Goal: Information Seeking & Learning: Learn about a topic

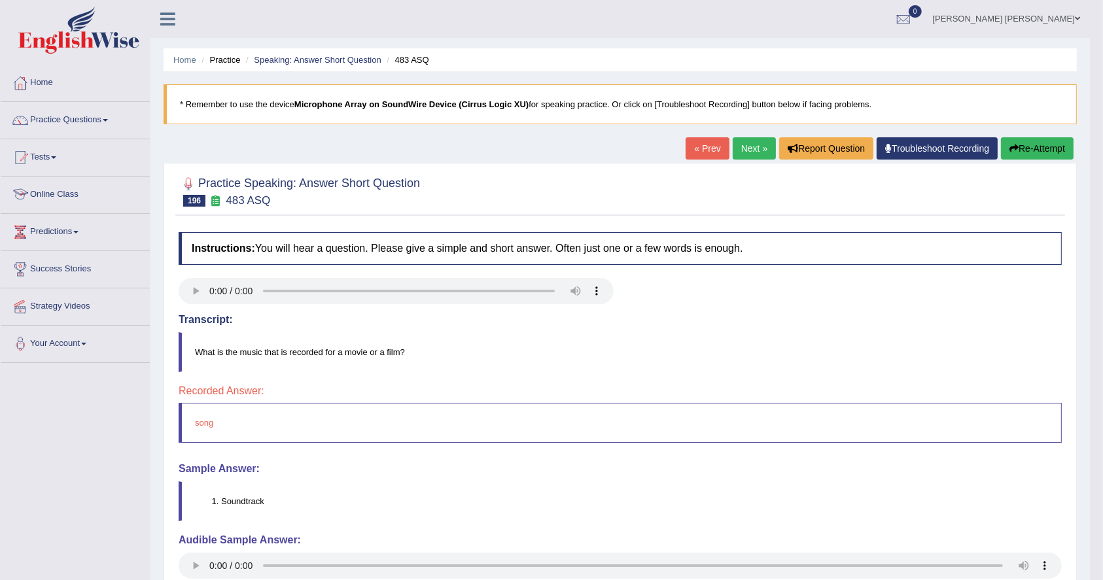
click at [72, 196] on link "Online Class" at bounding box center [75, 193] width 149 height 33
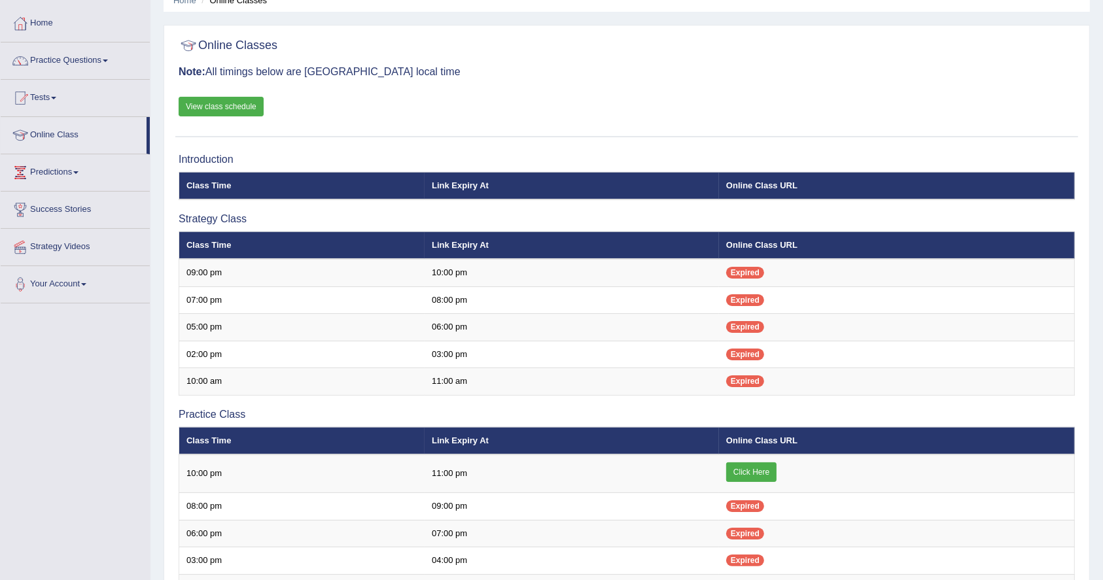
scroll to position [87, 0]
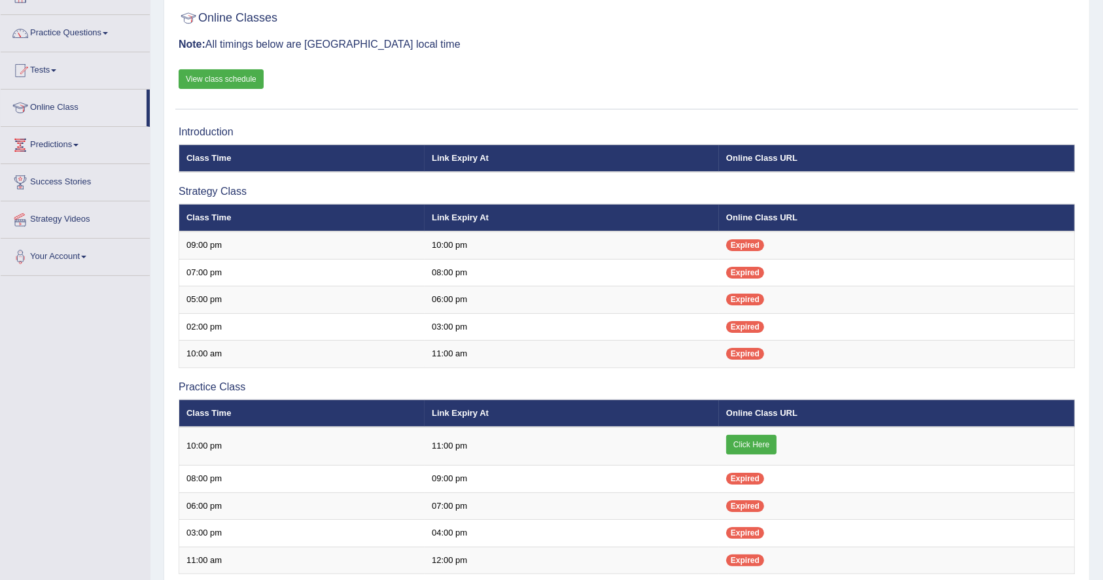
click at [235, 84] on link "View class schedule" at bounding box center [221, 79] width 85 height 20
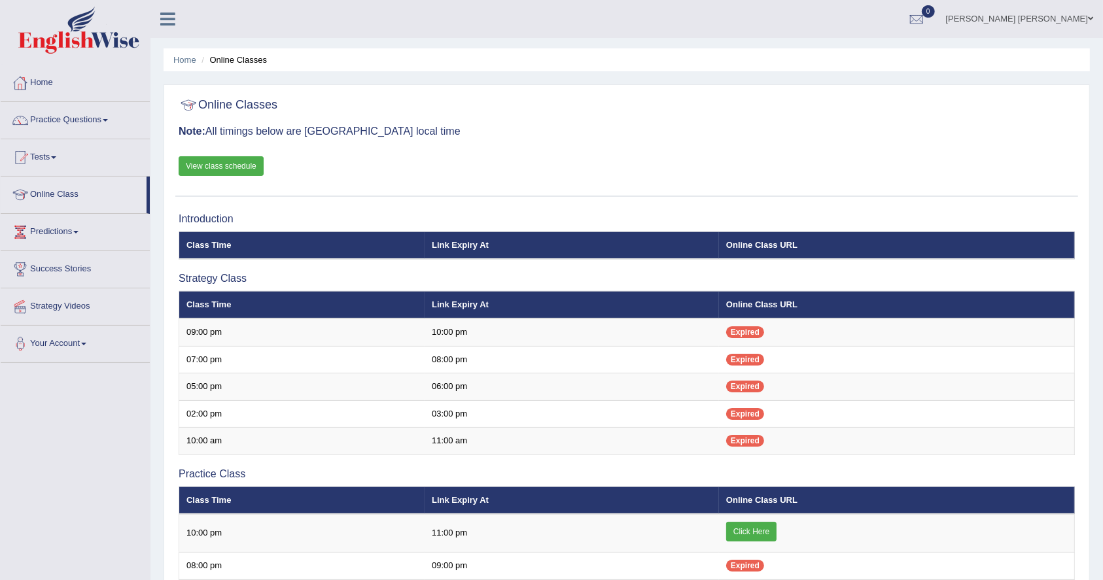
click at [65, 82] on link "Home" at bounding box center [75, 81] width 149 height 33
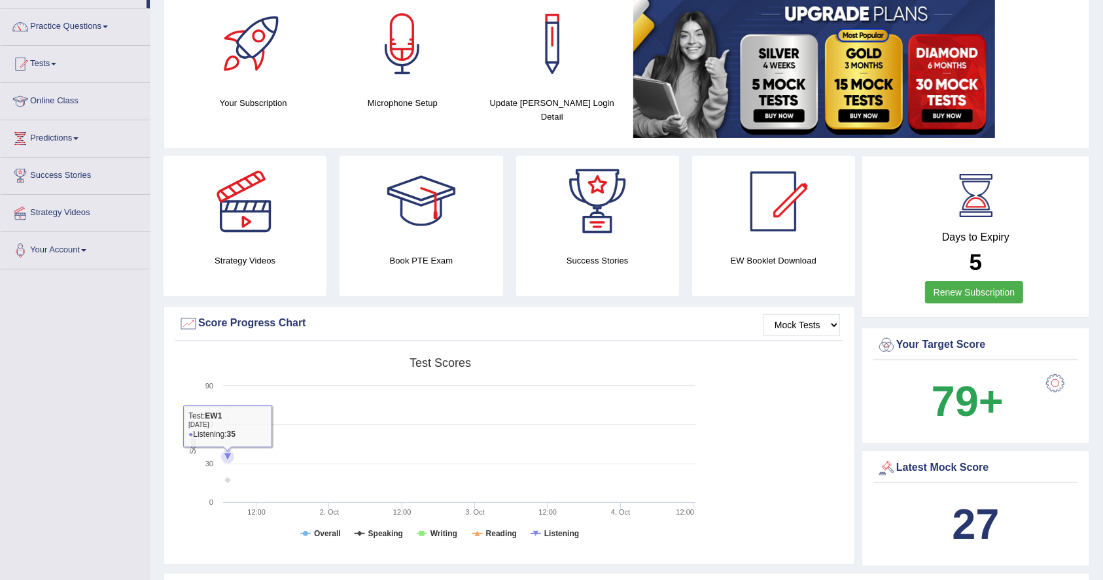
scroll to position [87, 0]
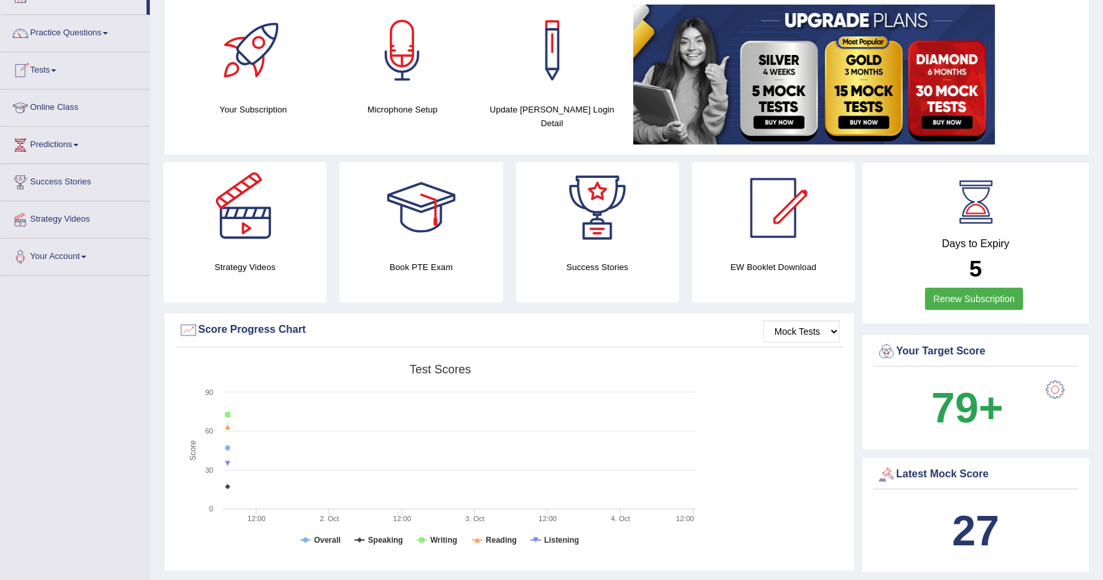
click at [61, 72] on link "Tests" at bounding box center [75, 68] width 149 height 33
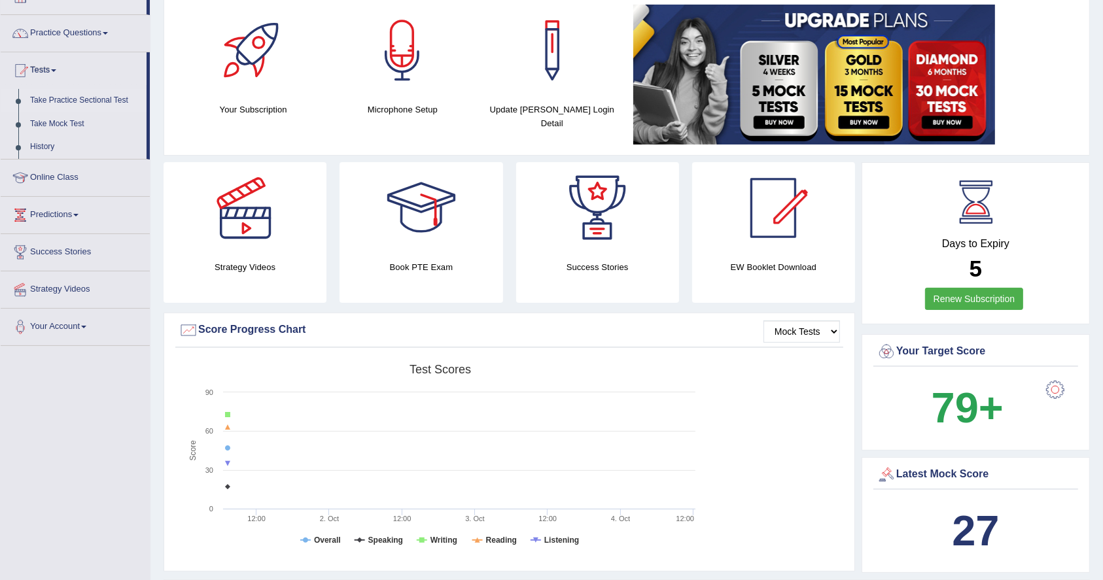
click at [46, 97] on link "Take Practice Sectional Test" at bounding box center [85, 101] width 122 height 24
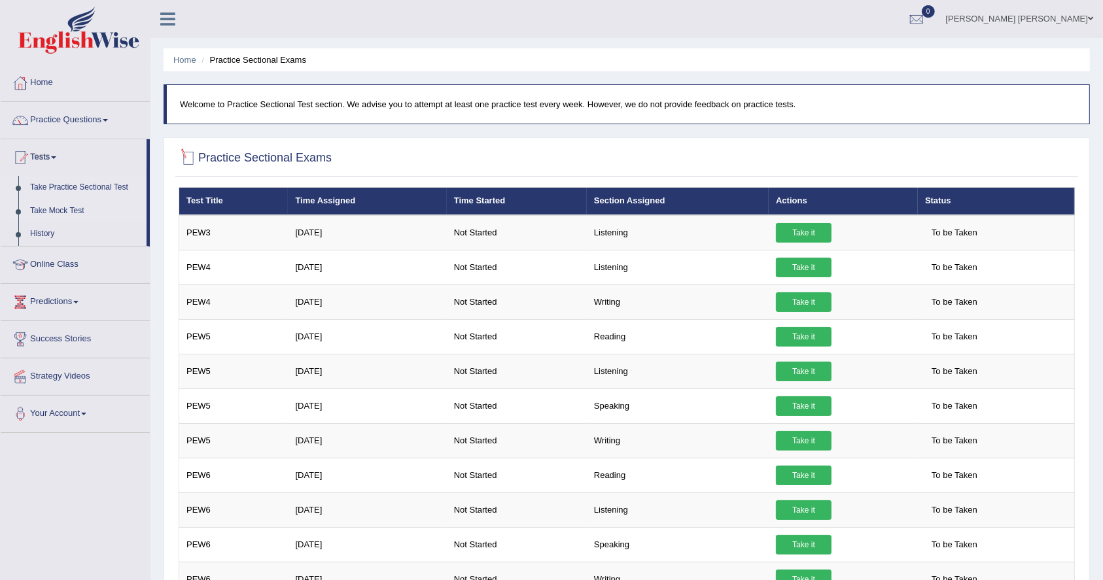
click at [76, 210] on link "Take Mock Test" at bounding box center [85, 212] width 122 height 24
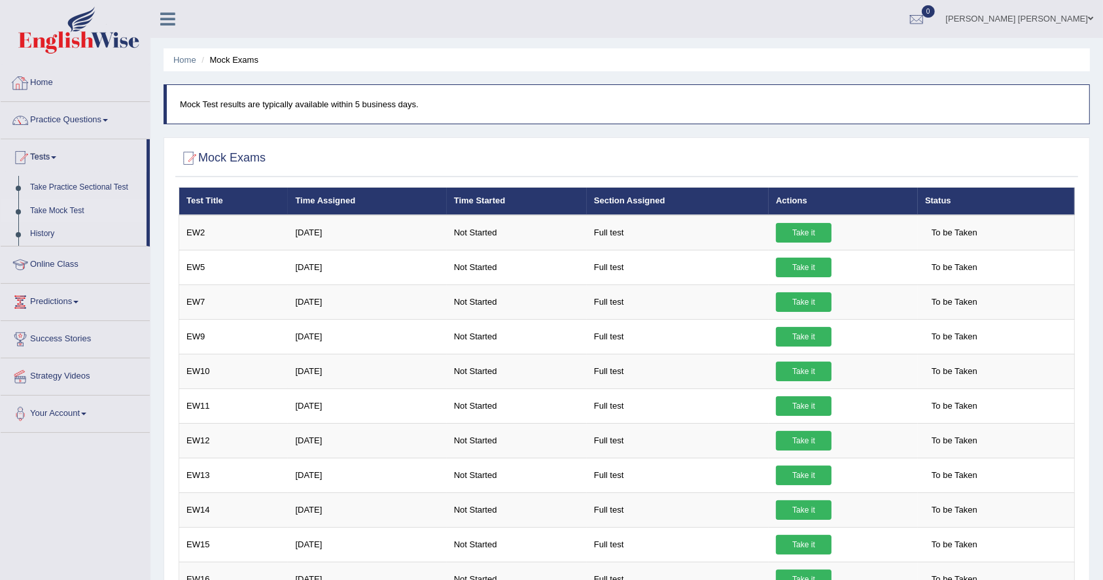
click at [68, 79] on link "Home" at bounding box center [75, 81] width 149 height 33
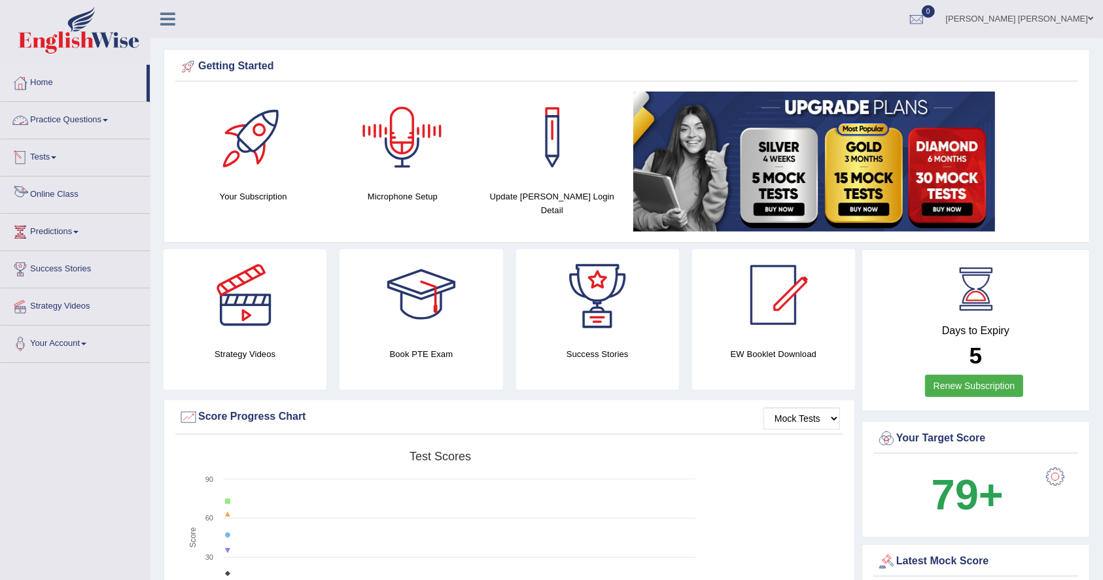
click at [60, 191] on link "Online Class" at bounding box center [75, 193] width 149 height 33
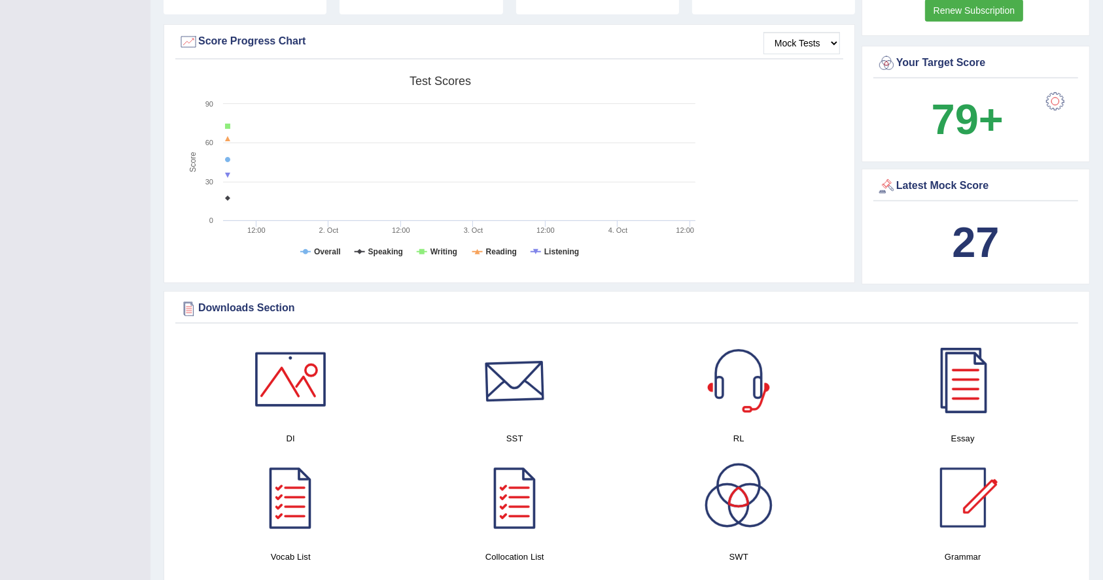
scroll to position [349, 0]
